Goal: Transaction & Acquisition: Book appointment/travel/reservation

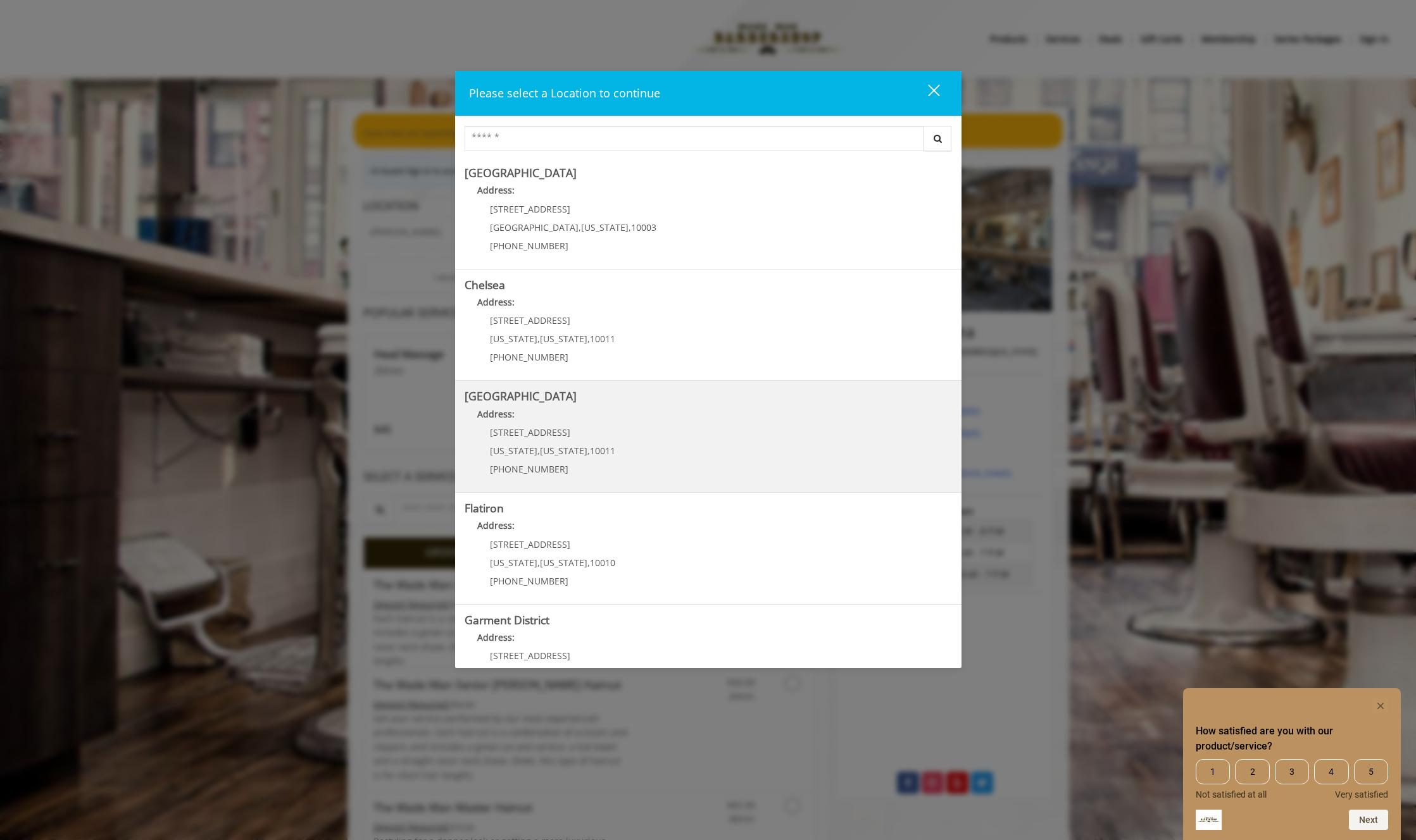
click at [574, 429] on p "267 W 15th St" at bounding box center [552, 432] width 125 height 9
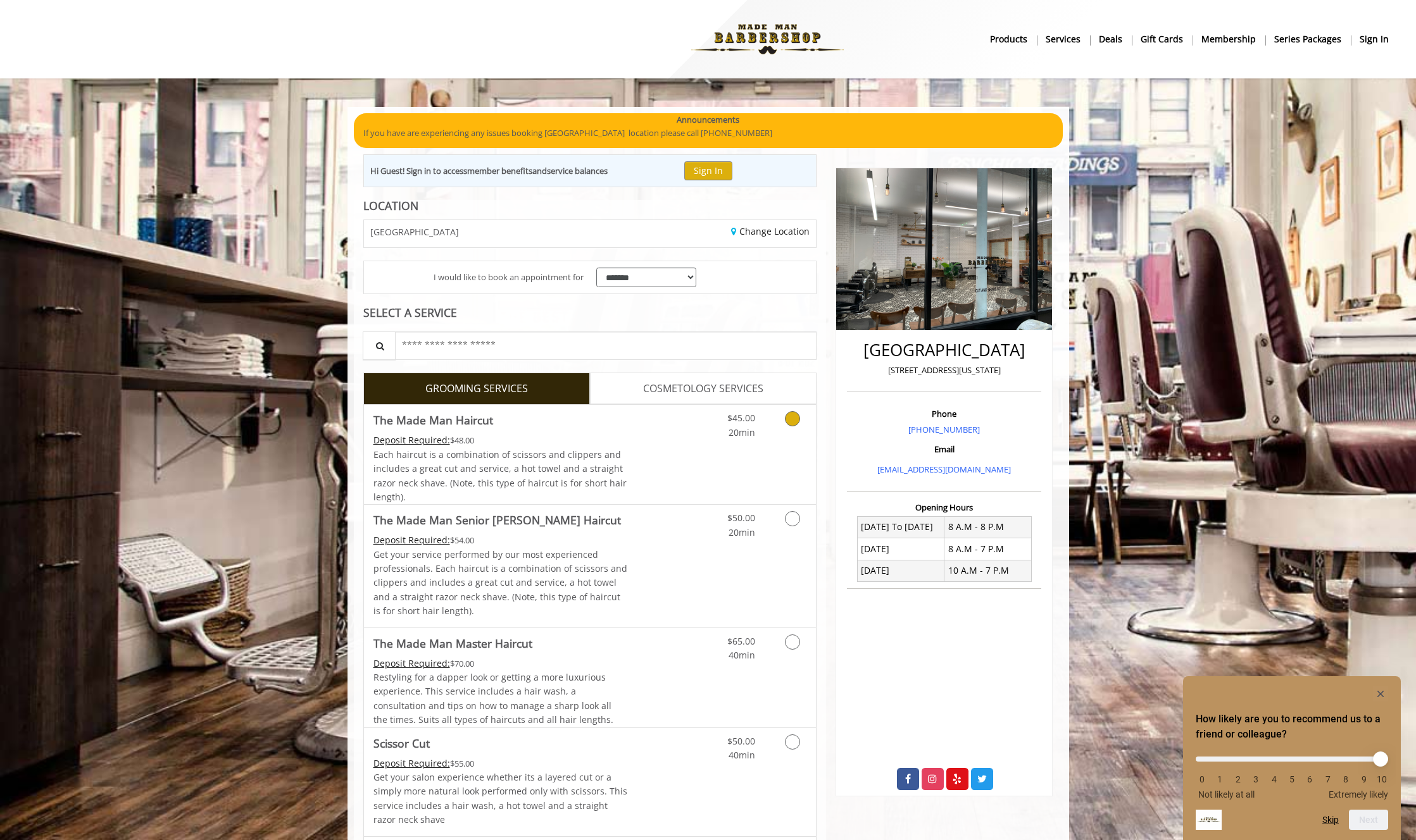
click at [792, 421] on icon "Grooming services" at bounding box center [792, 419] width 16 height 16
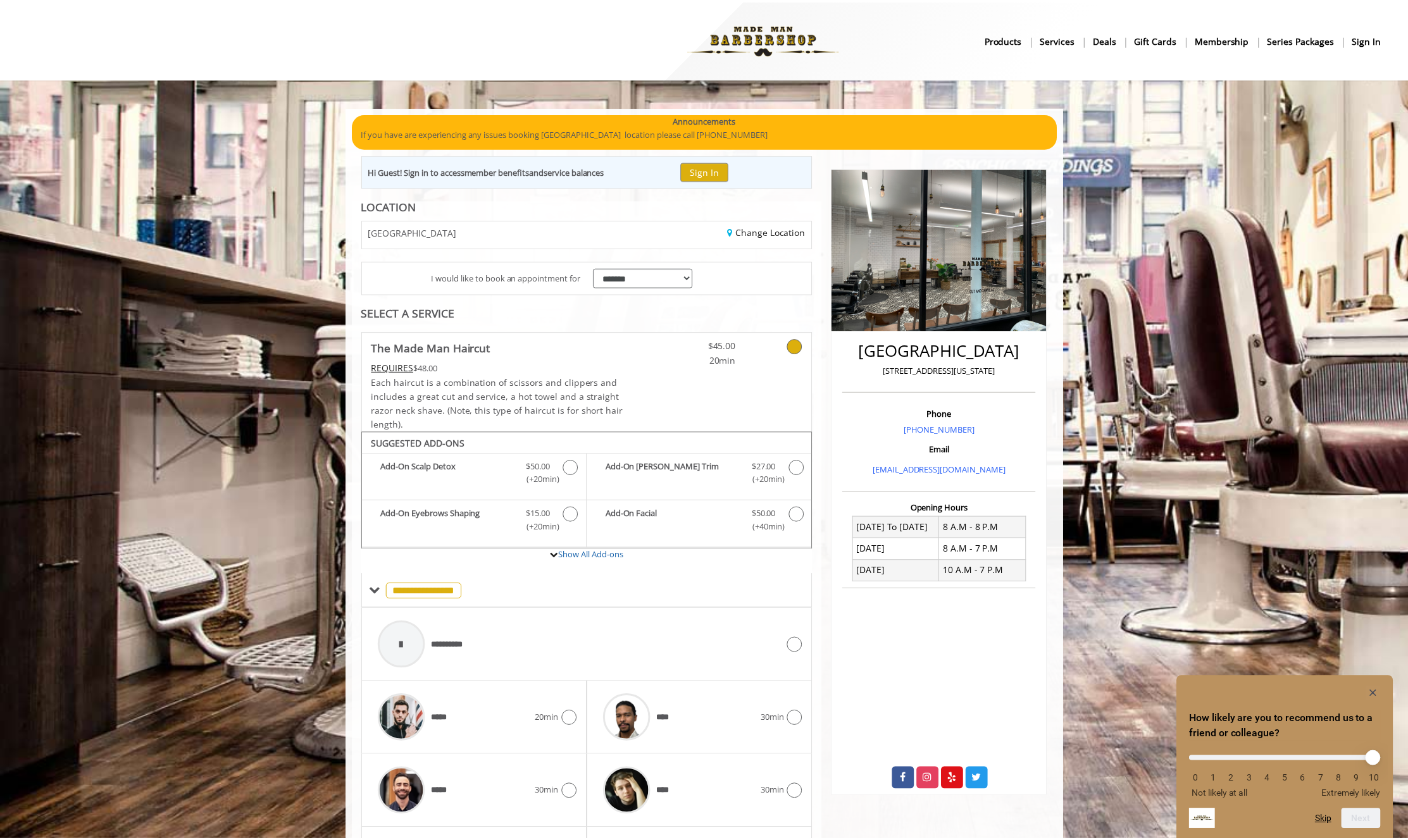
scroll to position [106, 0]
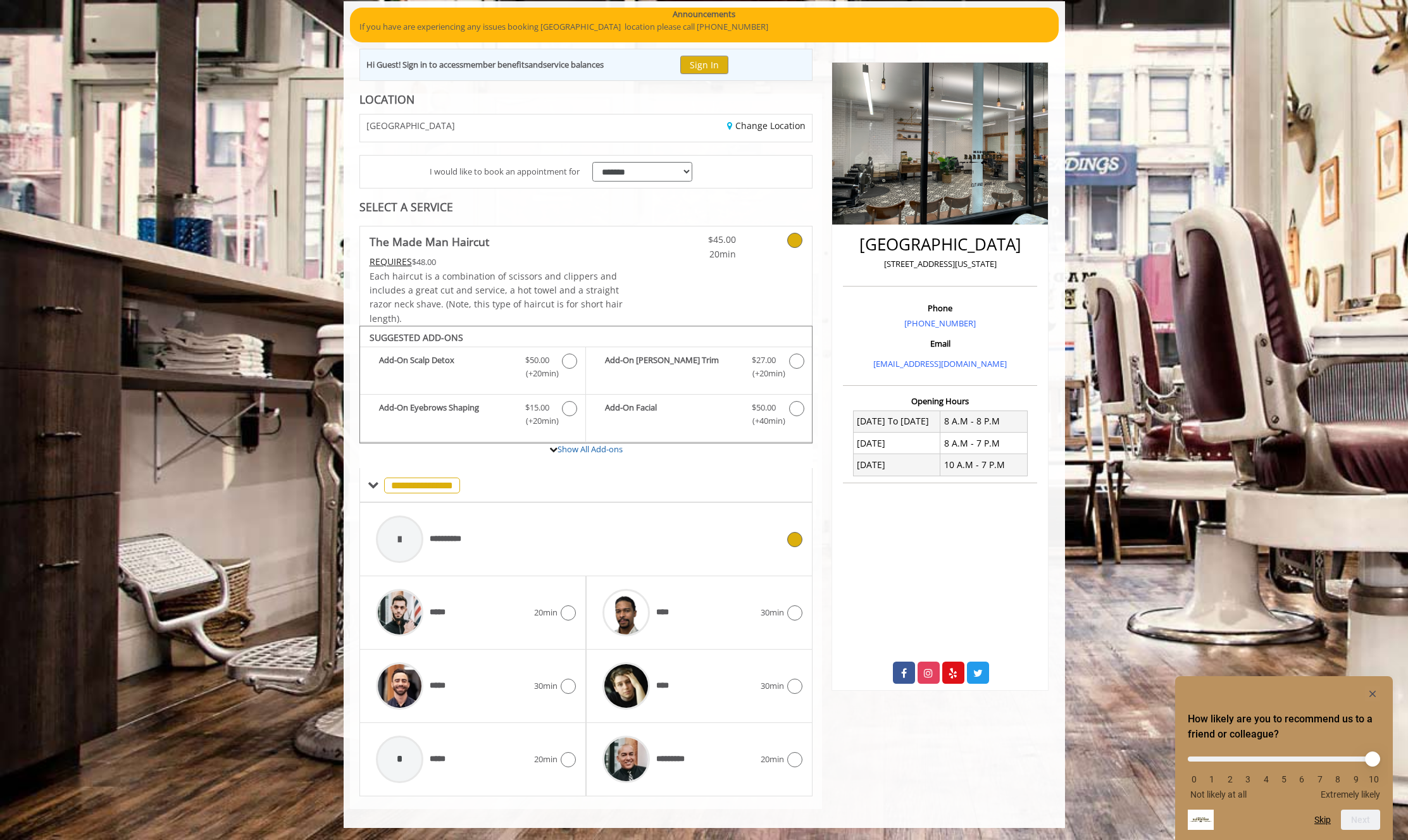
click at [787, 543] on div at bounding box center [794, 540] width 18 height 16
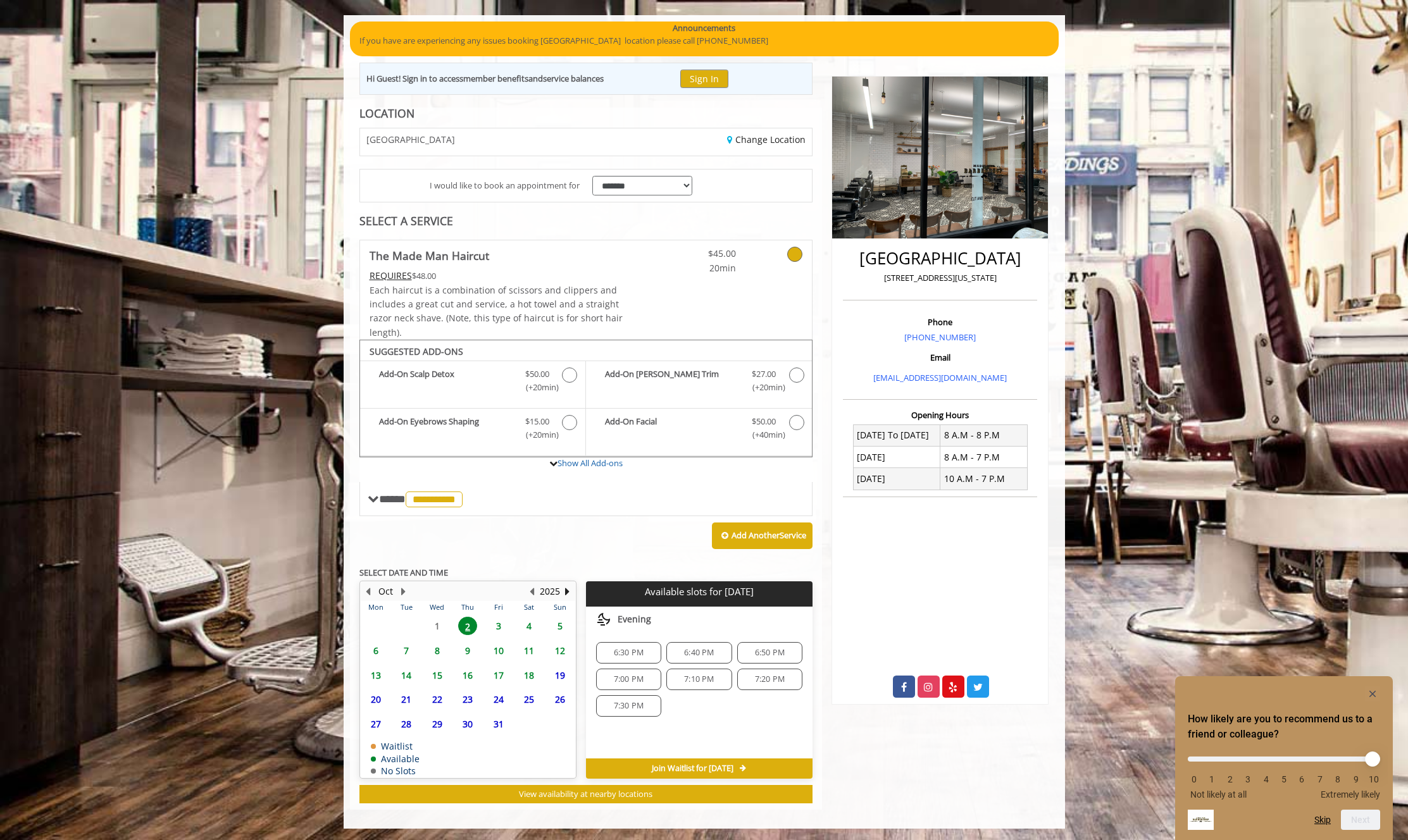
scroll to position [93, 0]
click at [714, 653] on span "6:40 PM" at bounding box center [699, 652] width 29 height 10
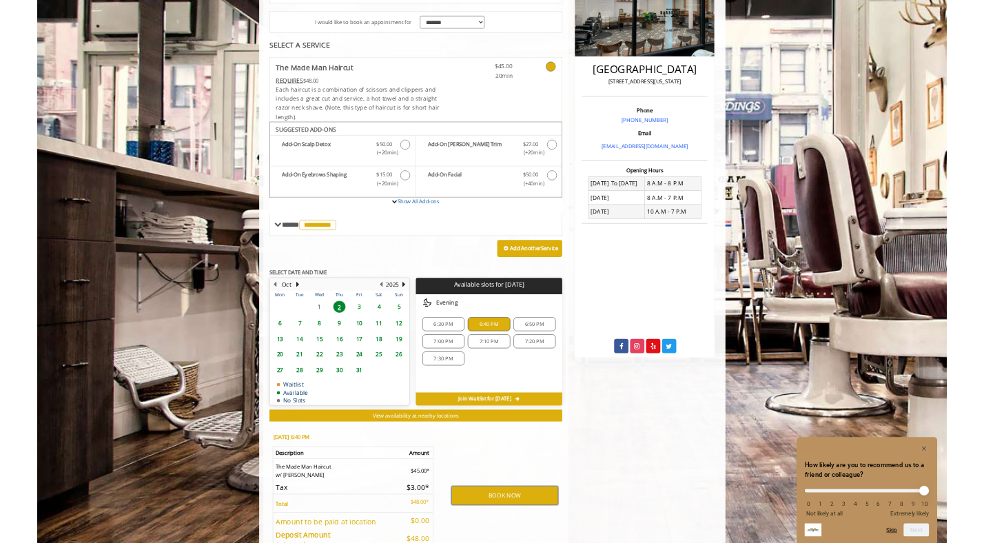
scroll to position [0, 0]
